Goal: Find specific page/section: Find specific page/section

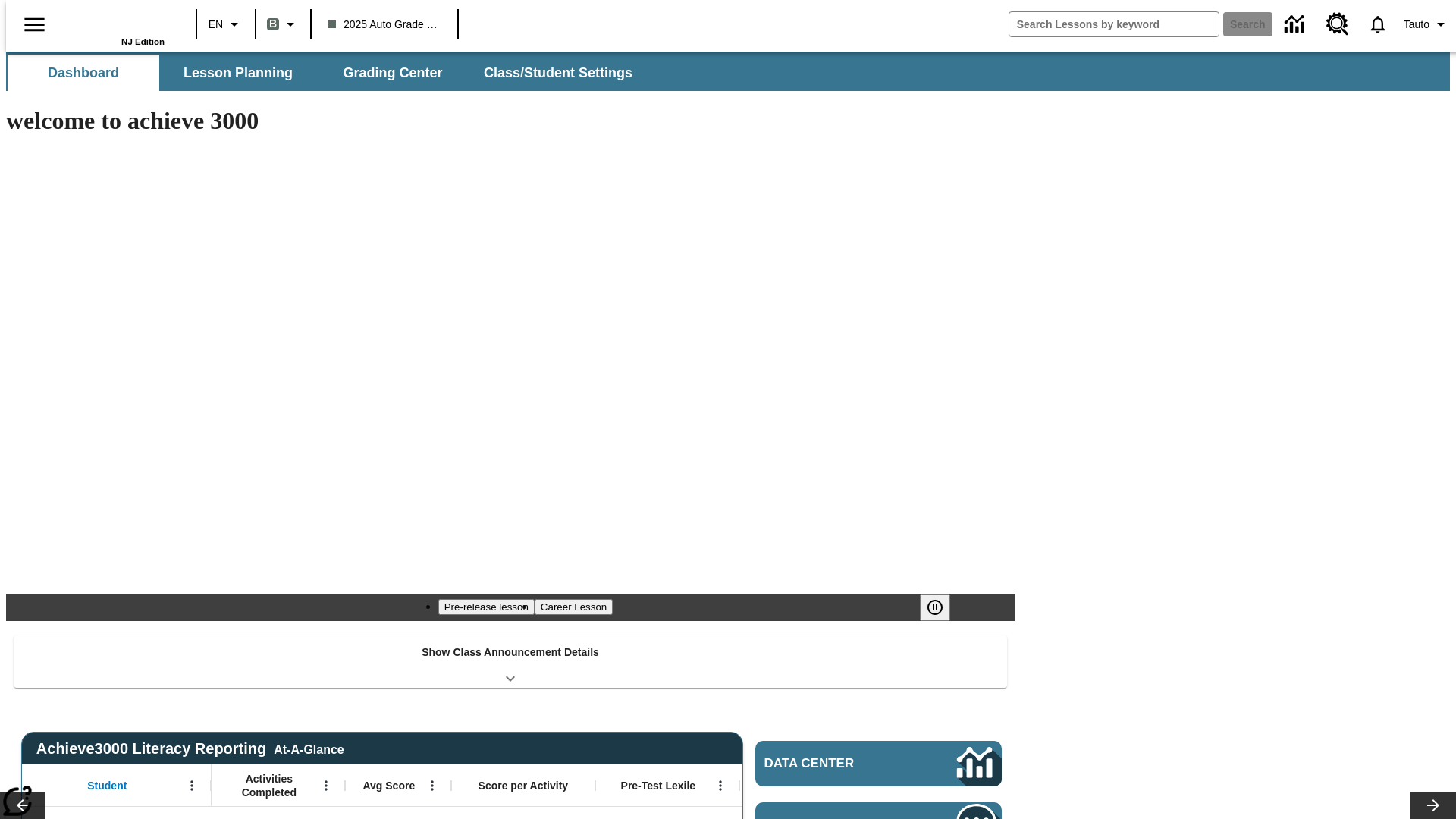
type input "-1"
click at [232, 73] on span "Lesson Planning" at bounding box center [238, 73] width 109 height 18
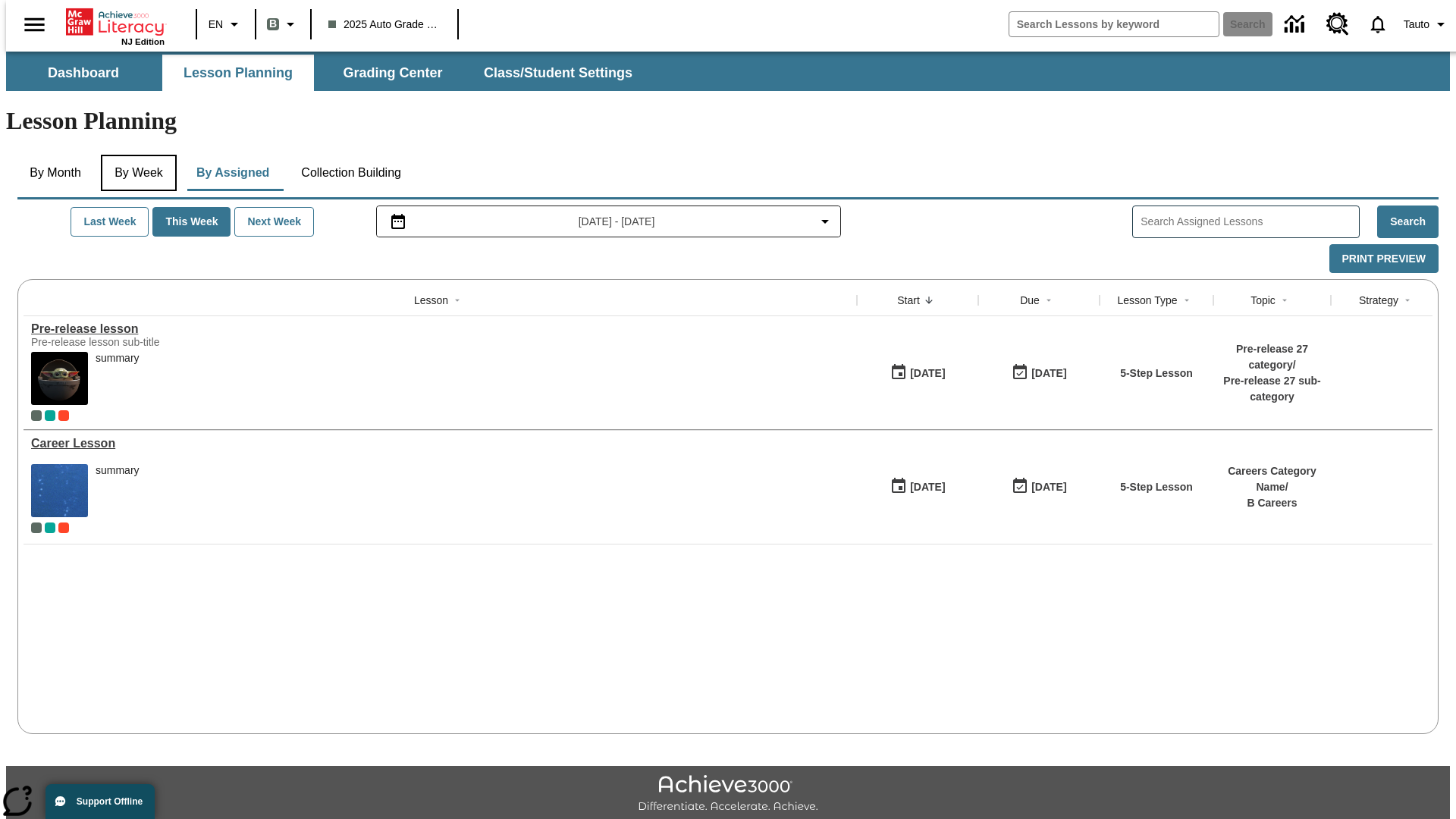
click at [136, 154] on button "By Week" at bounding box center [139, 172] width 76 height 36
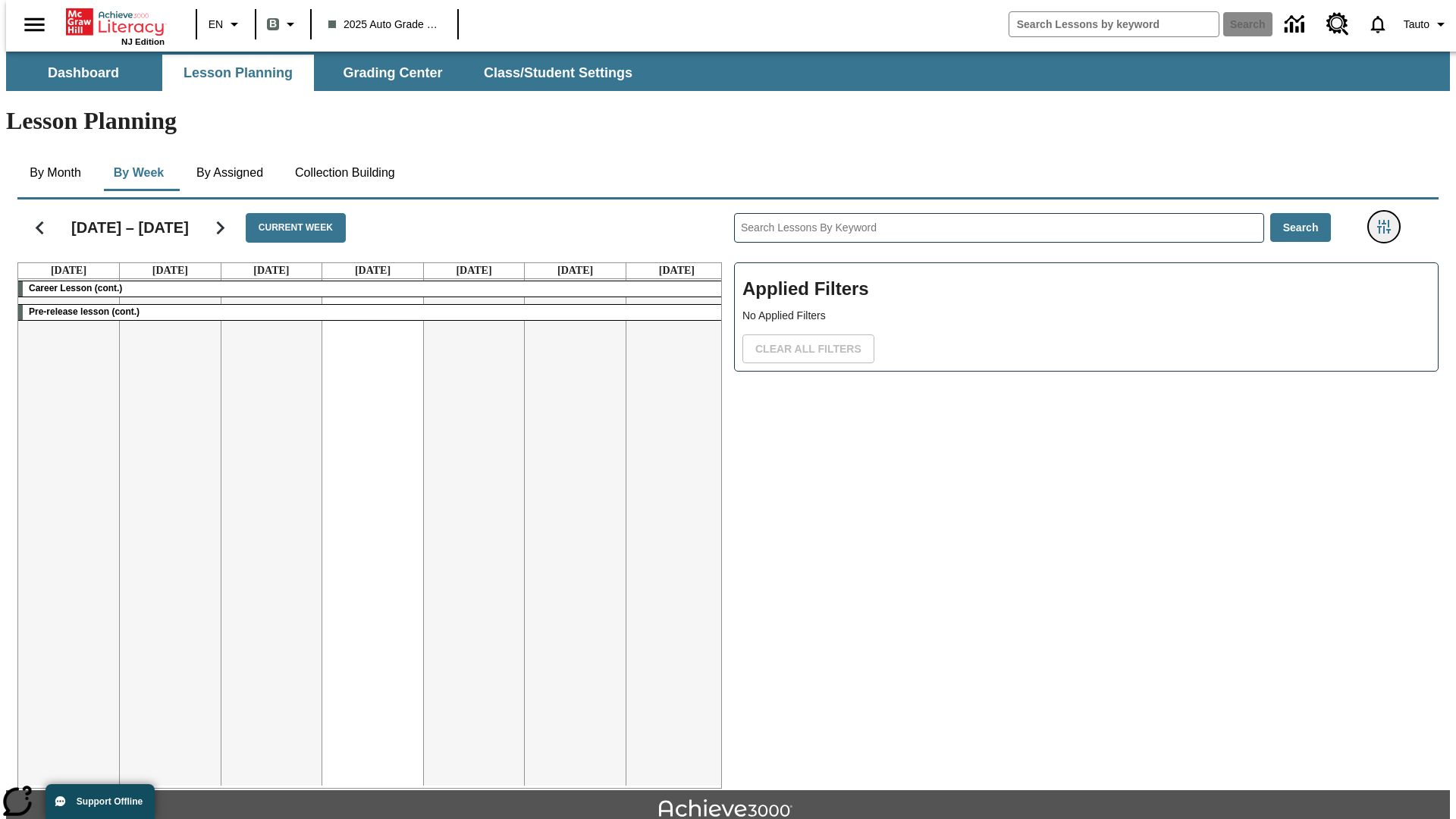
click at [1389, 220] on icon "Filters Side menu" at bounding box center [1383, 226] width 14 height 14
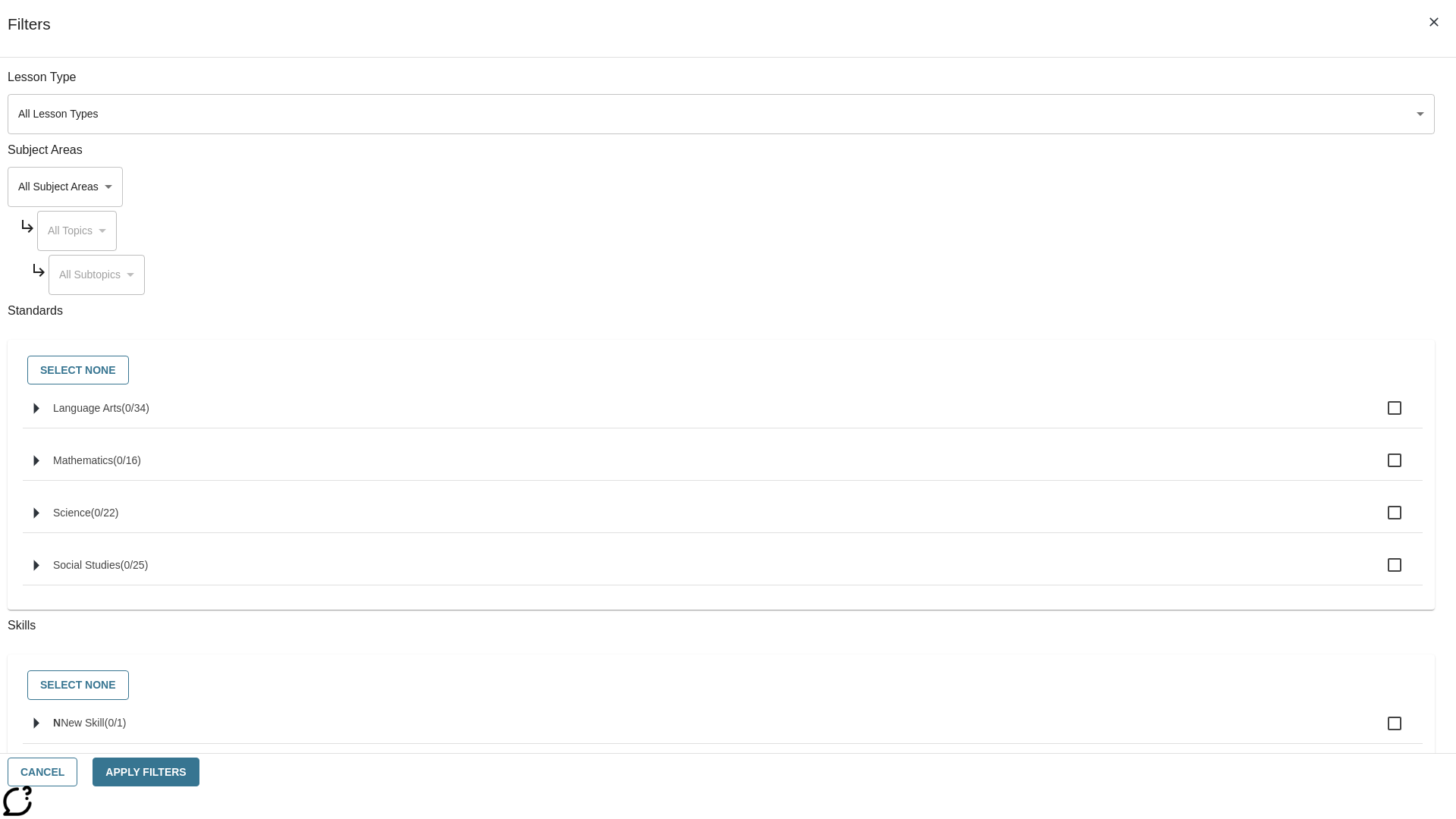
click at [1092, 114] on body "Skip to main content NJ Edition EN B 2025 Auto Grade 1 B Search 0 Tauto Dashboa…" at bounding box center [728, 470] width 1444 height 837
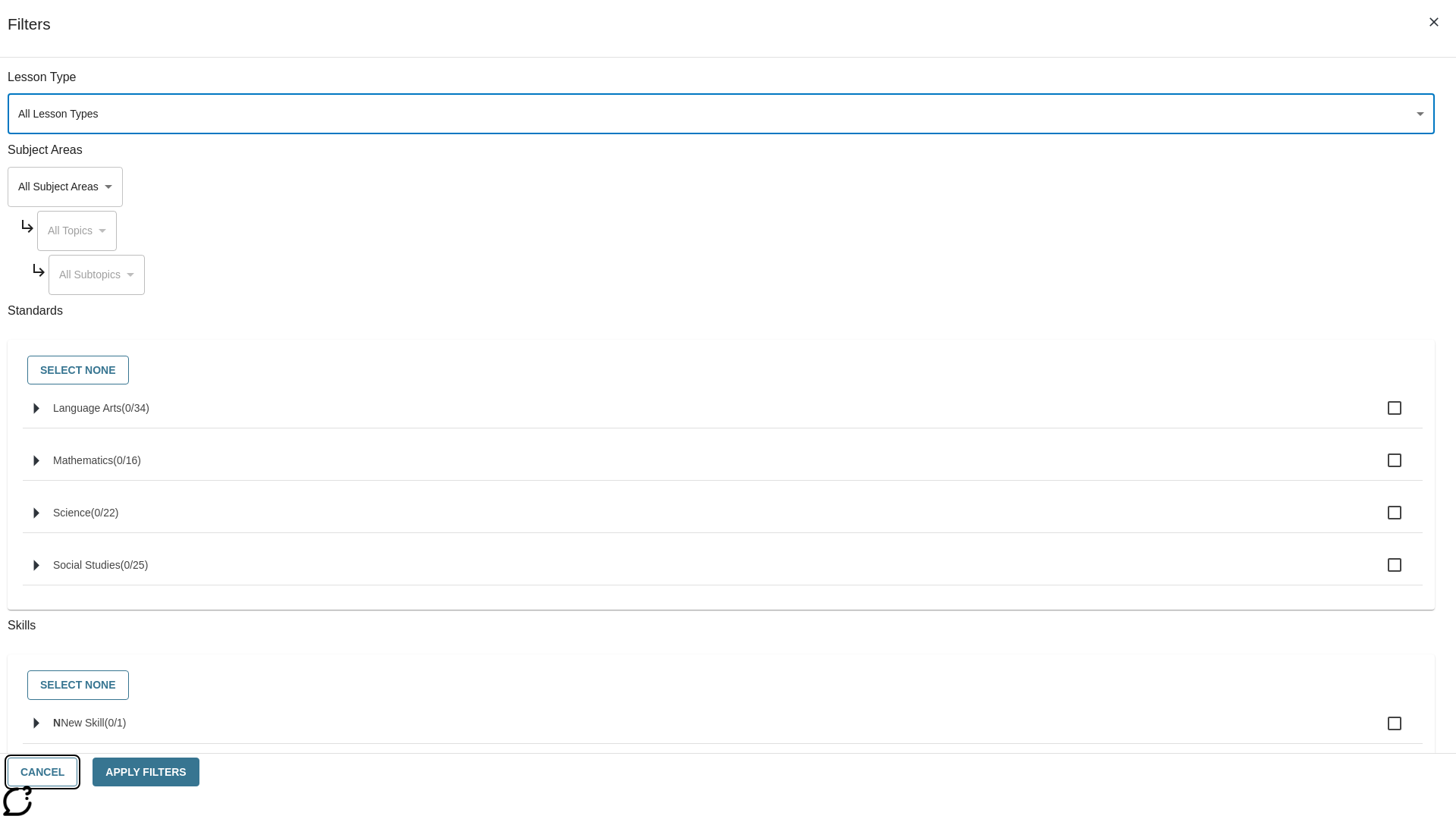
click at [78, 772] on button "Cancel" at bounding box center [42, 772] width 69 height 30
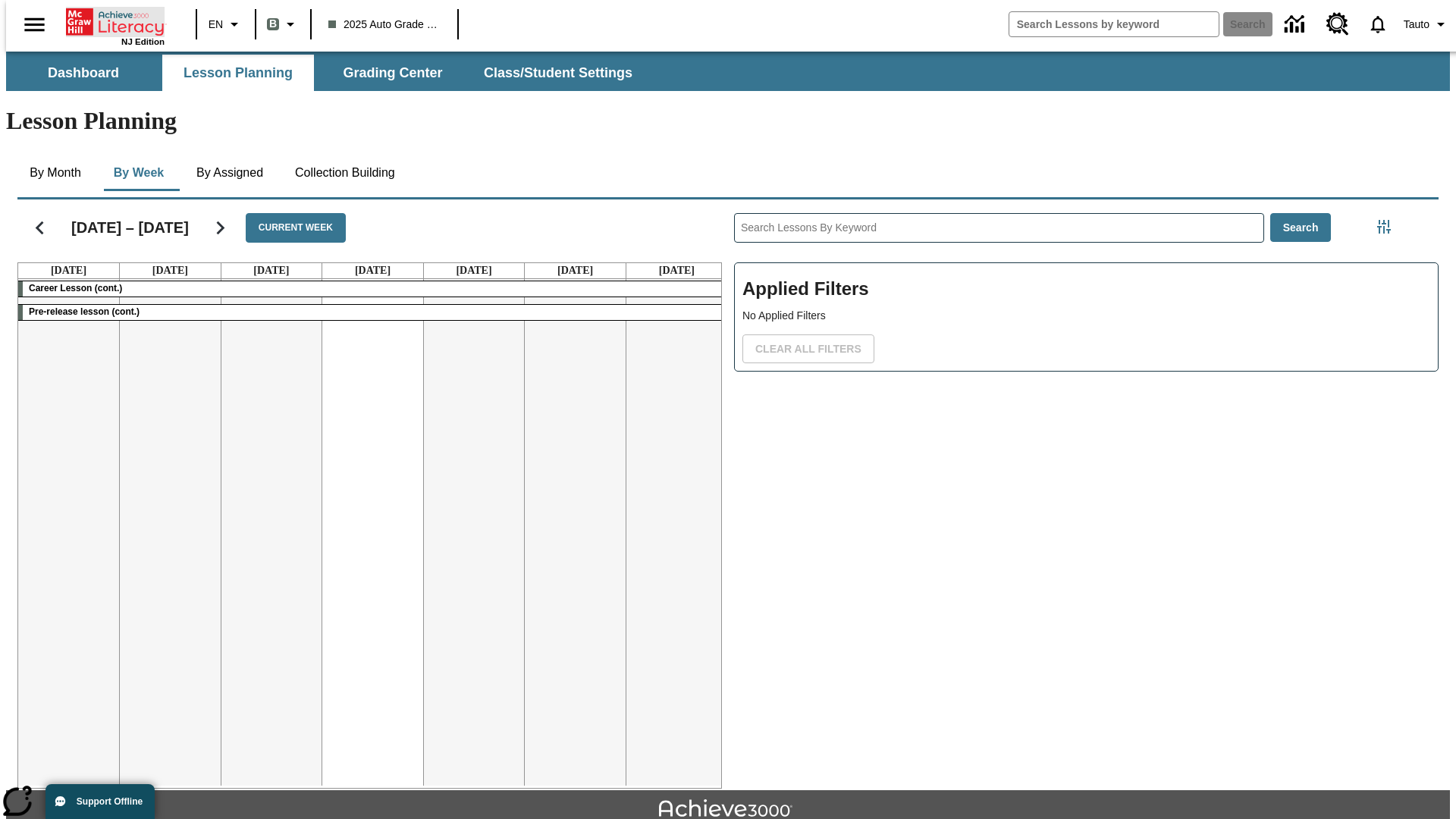
click at [109, 20] on icon "Home" at bounding box center [116, 21] width 101 height 31
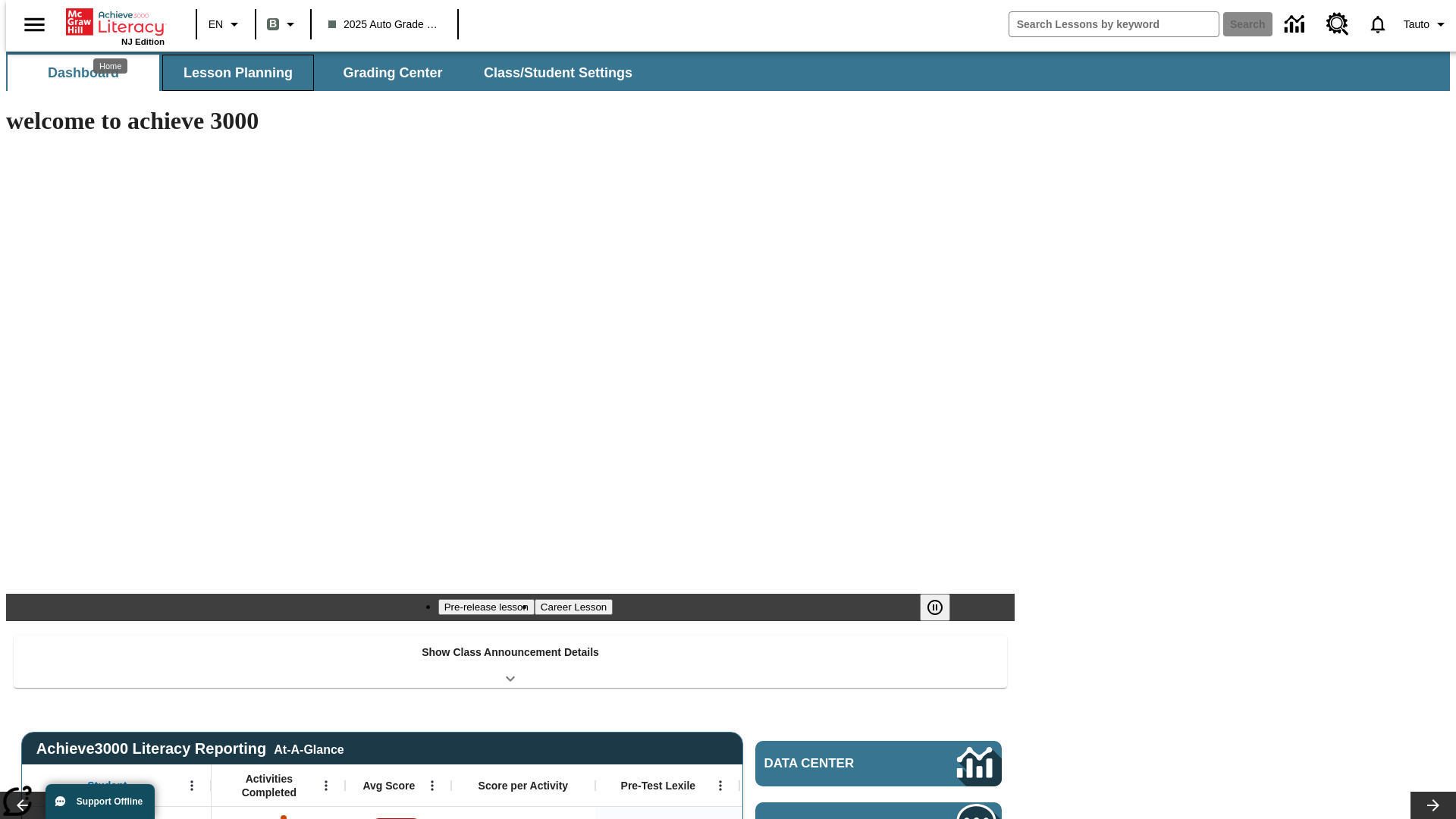
click at [232, 73] on span "Lesson Planning" at bounding box center [238, 73] width 109 height 18
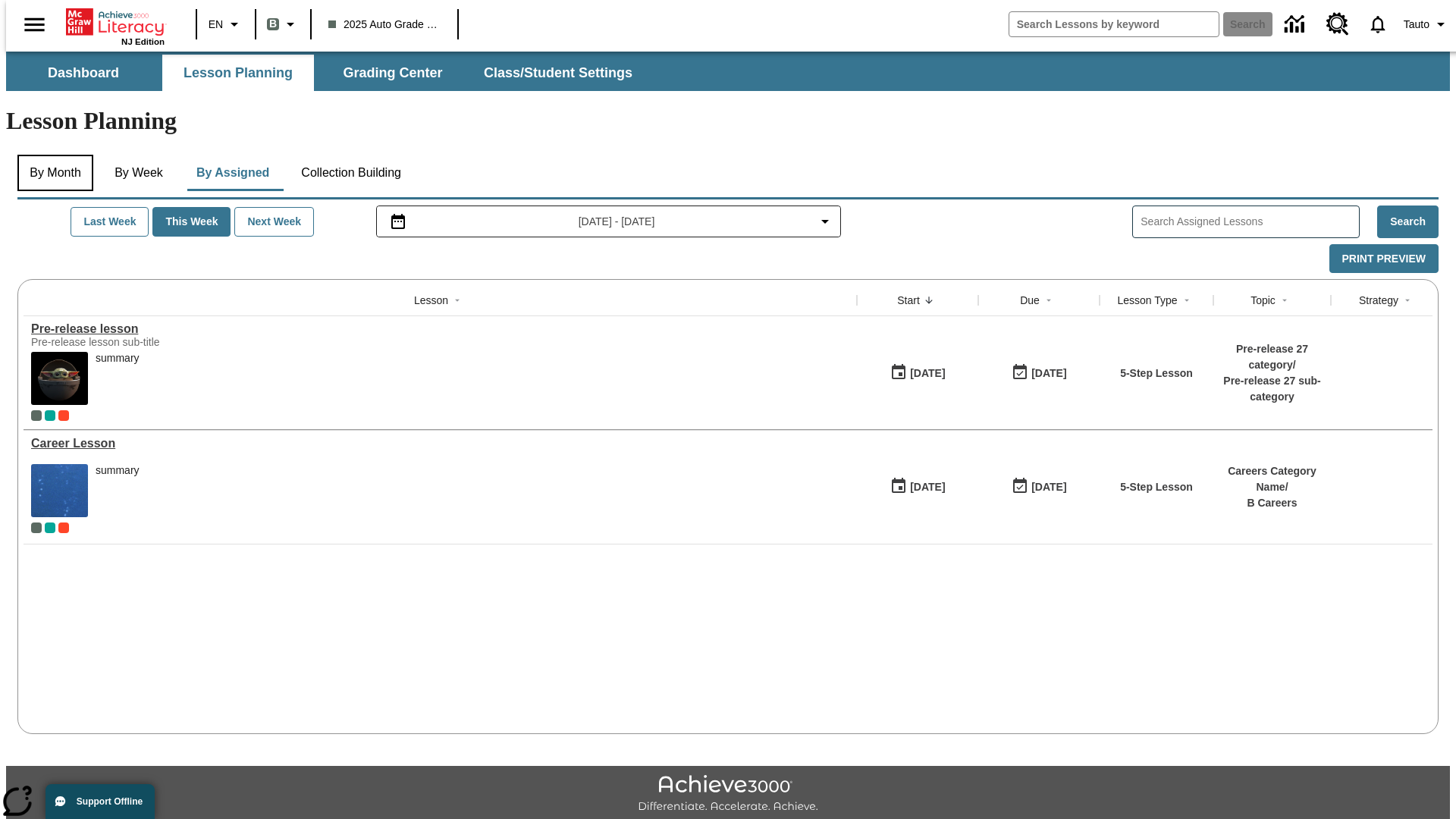
click at [51, 154] on button "By Month" at bounding box center [55, 172] width 76 height 36
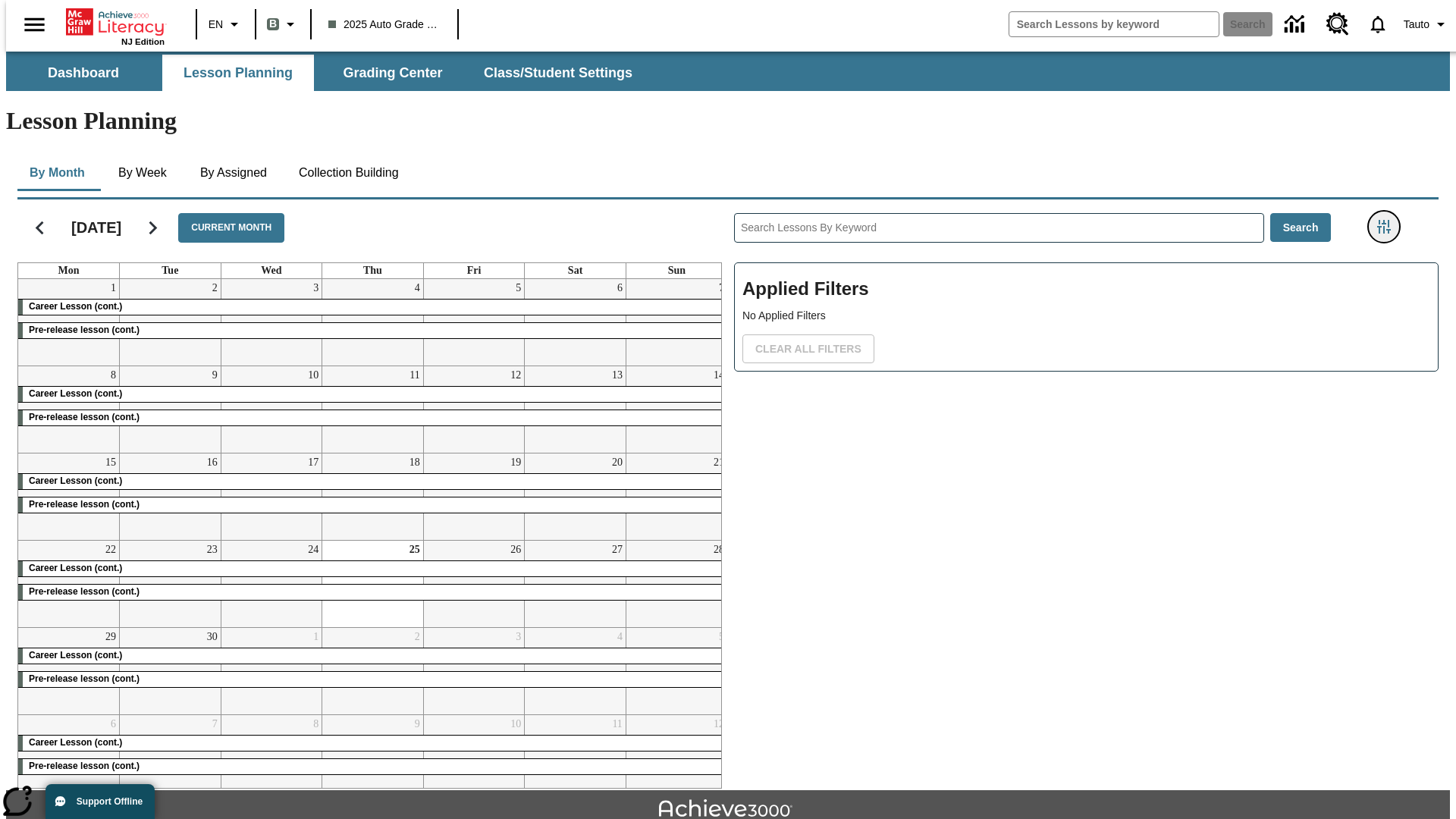
click at [1389, 220] on icon "Filters Side menu" at bounding box center [1383, 226] width 14 height 14
